Goal: Task Accomplishment & Management: Use online tool/utility

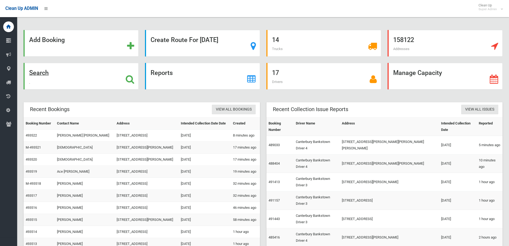
click at [38, 73] on strong "Search" at bounding box center [39, 72] width 20 height 7
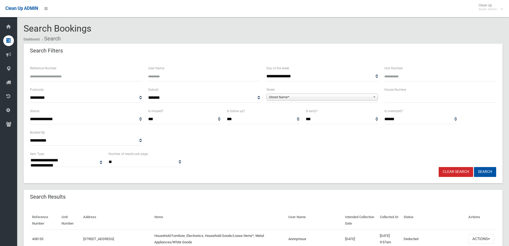
select select
click at [402, 101] on input "text" at bounding box center [440, 98] width 112 height 10
type input "*"
click at [309, 97] on span "Street Name*" at bounding box center [320, 97] width 102 height 6
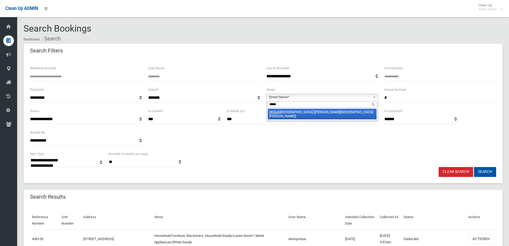
type input "*****"
click at [289, 111] on li "[GEOGRAPHIC_DATA] ([PERSON_NAME][GEOGRAPHIC_DATA][PERSON_NAME])" at bounding box center [322, 114] width 109 height 11
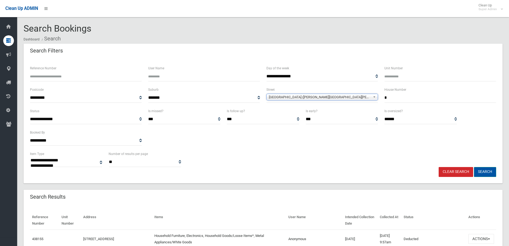
click at [486, 172] on button "Search" at bounding box center [485, 172] width 22 height 10
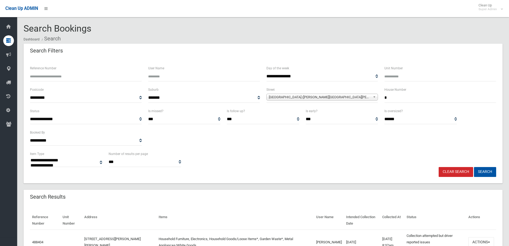
select select
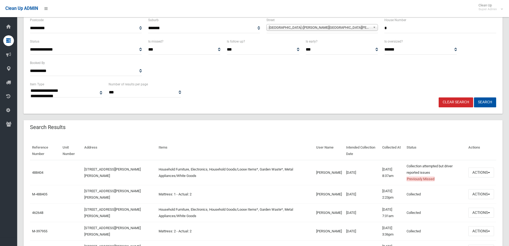
scroll to position [80, 0]
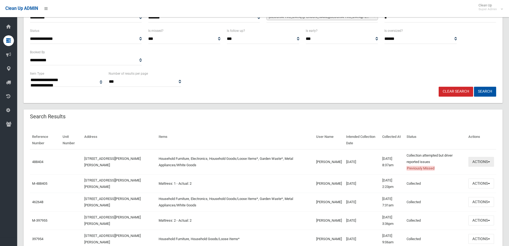
click at [488, 161] on span "button" at bounding box center [489, 161] width 2 height 1
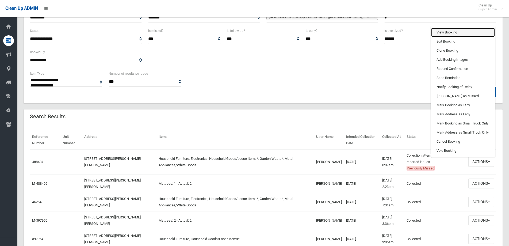
click at [448, 32] on link "View Booking" at bounding box center [463, 32] width 64 height 9
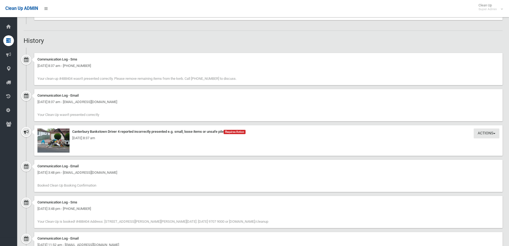
scroll to position [535, 0]
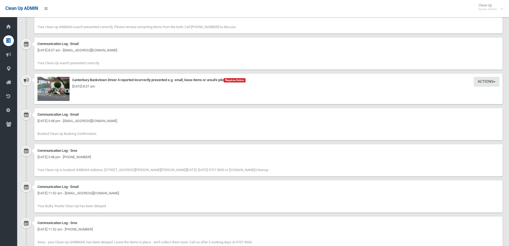
click at [55, 89] on div "Thursday 16th October 2025 - 8:37 am" at bounding box center [268, 86] width 462 height 6
click at [51, 87] on div "Thursday 16th October 2025 - 8:37 am" at bounding box center [268, 86] width 462 height 6
click at [57, 78] on img at bounding box center [53, 89] width 32 height 24
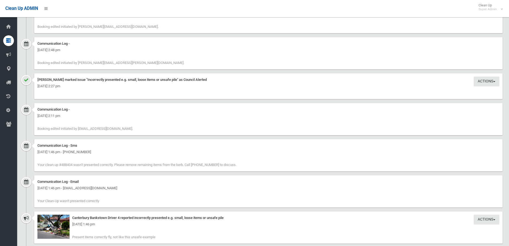
scroll to position [962, 0]
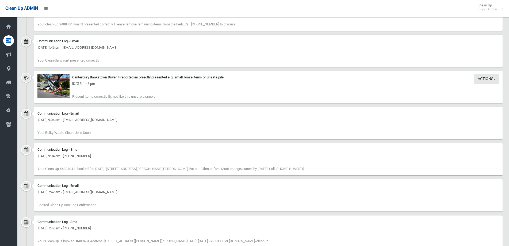
click at [47, 83] on div "Tuesday 14th October 2025 - 1:46 pm" at bounding box center [268, 83] width 462 height 6
click at [57, 86] on div "Tuesday 14th October 2025 - 1:46 pm" at bounding box center [268, 83] width 462 height 6
click at [57, 87] on img at bounding box center [53, 86] width 32 height 24
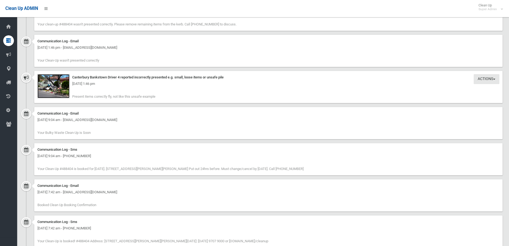
click at [50, 87] on img at bounding box center [53, 86] width 32 height 24
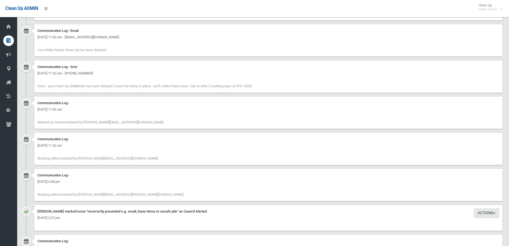
scroll to position [683, 0]
